Goal: Information Seeking & Learning: Find specific fact

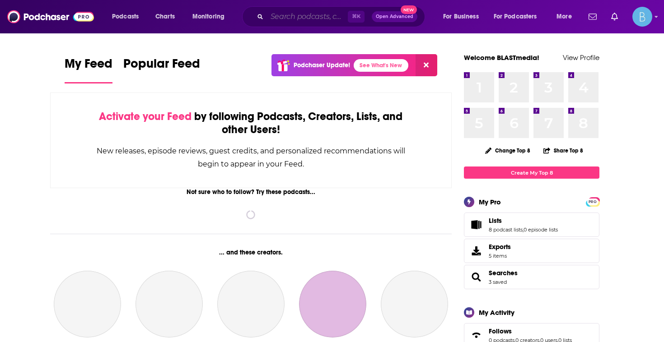
click at [305, 17] on input "Search podcasts, credits, & more..." at bounding box center [307, 16] width 81 height 14
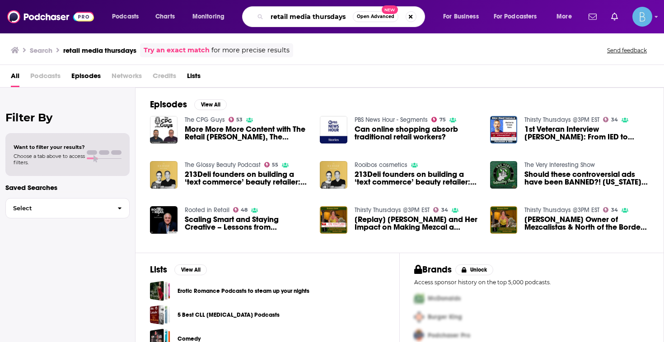
click at [290, 15] on input "retail media thursdays" at bounding box center [310, 16] width 86 height 14
click at [297, 16] on input "retail media thursdays" at bounding box center [310, 16] width 86 height 14
click at [303, 31] on div "Podcasts Charts Monitoring retail media thursdays Open Advanced New For Busines…" at bounding box center [332, 16] width 664 height 33
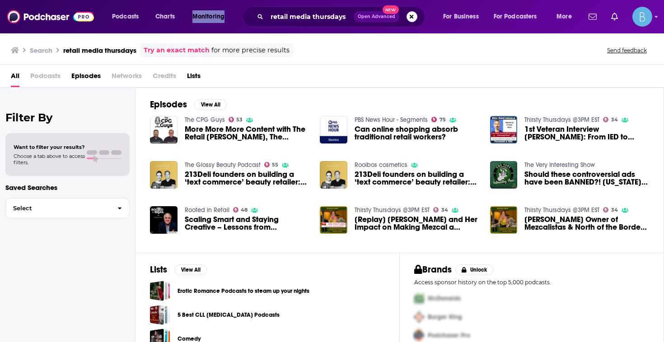
click at [303, 31] on div "Podcasts Charts Monitoring retail media thursdays Open Advanced New For Busines…" at bounding box center [332, 16] width 664 height 33
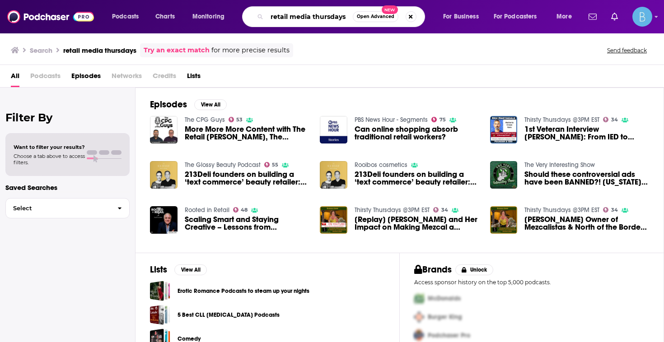
click at [303, 19] on input "retail media thursdays" at bounding box center [310, 16] width 86 height 14
type input "skai"
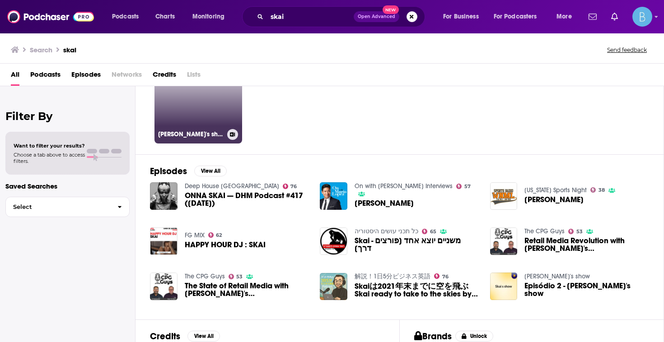
scroll to position [60, 0]
